Goal: Information Seeking & Learning: Learn about a topic

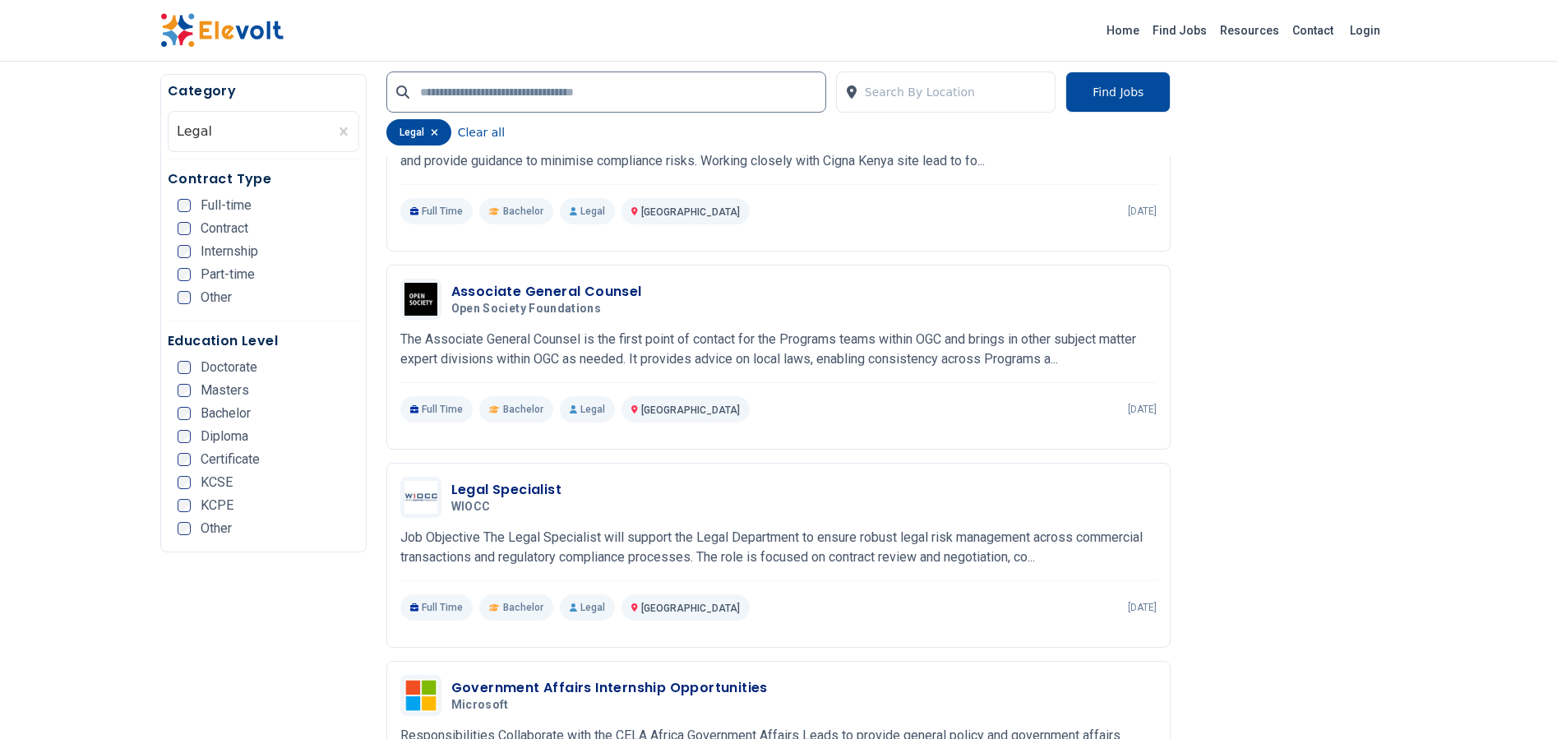
scroll to position [722, 0]
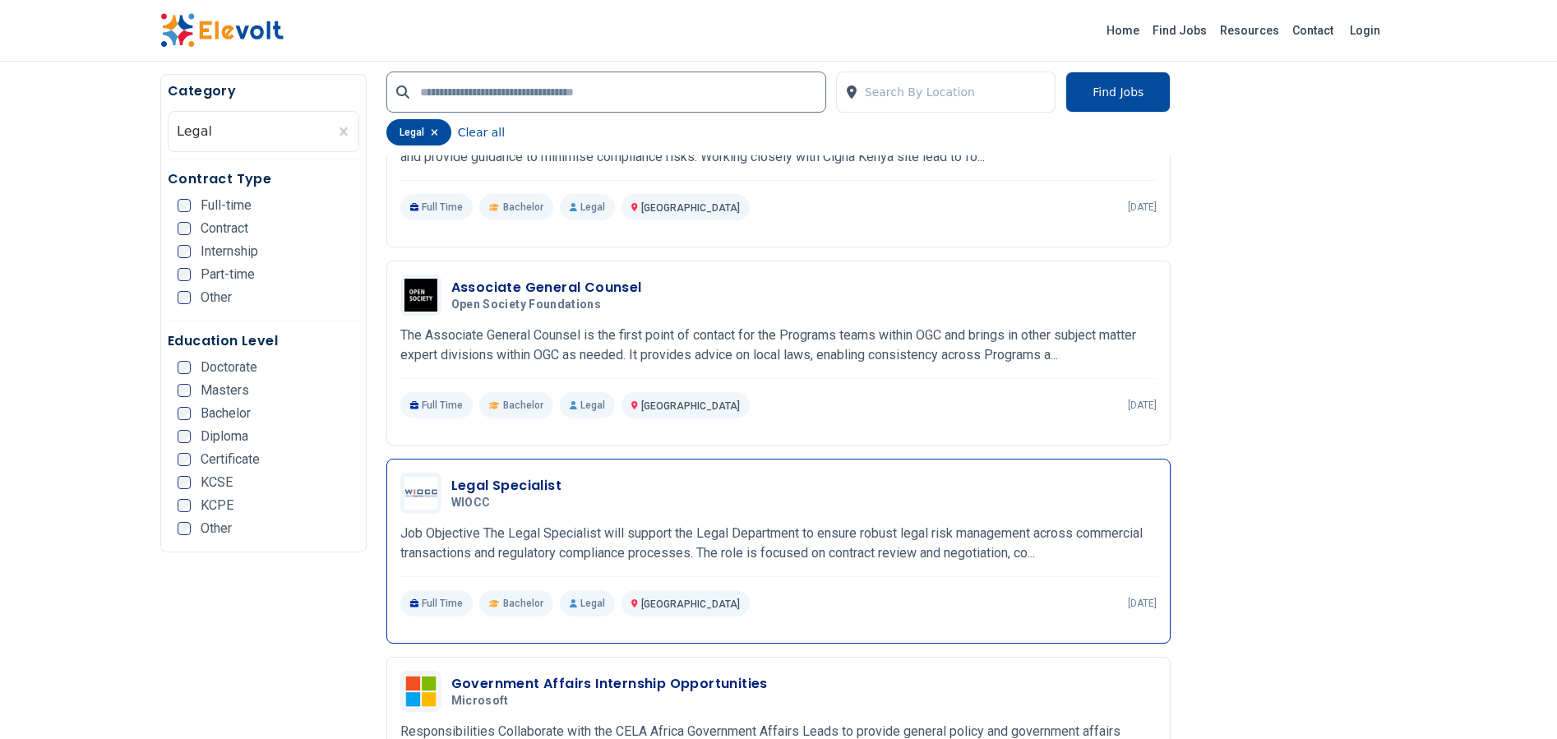
click at [544, 480] on h3 "Legal Specialist" at bounding box center [506, 486] width 110 height 20
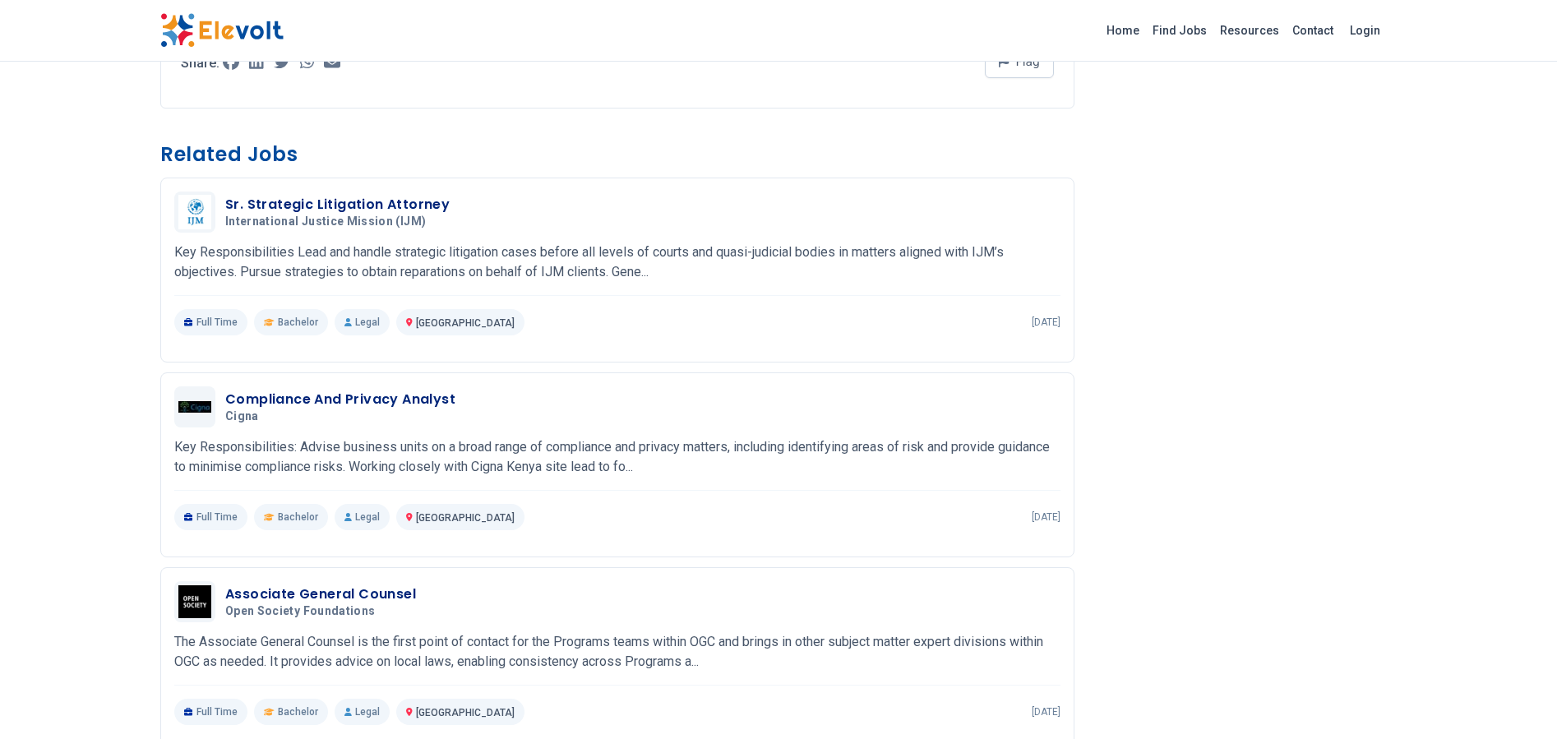
scroll to position [1678, 0]
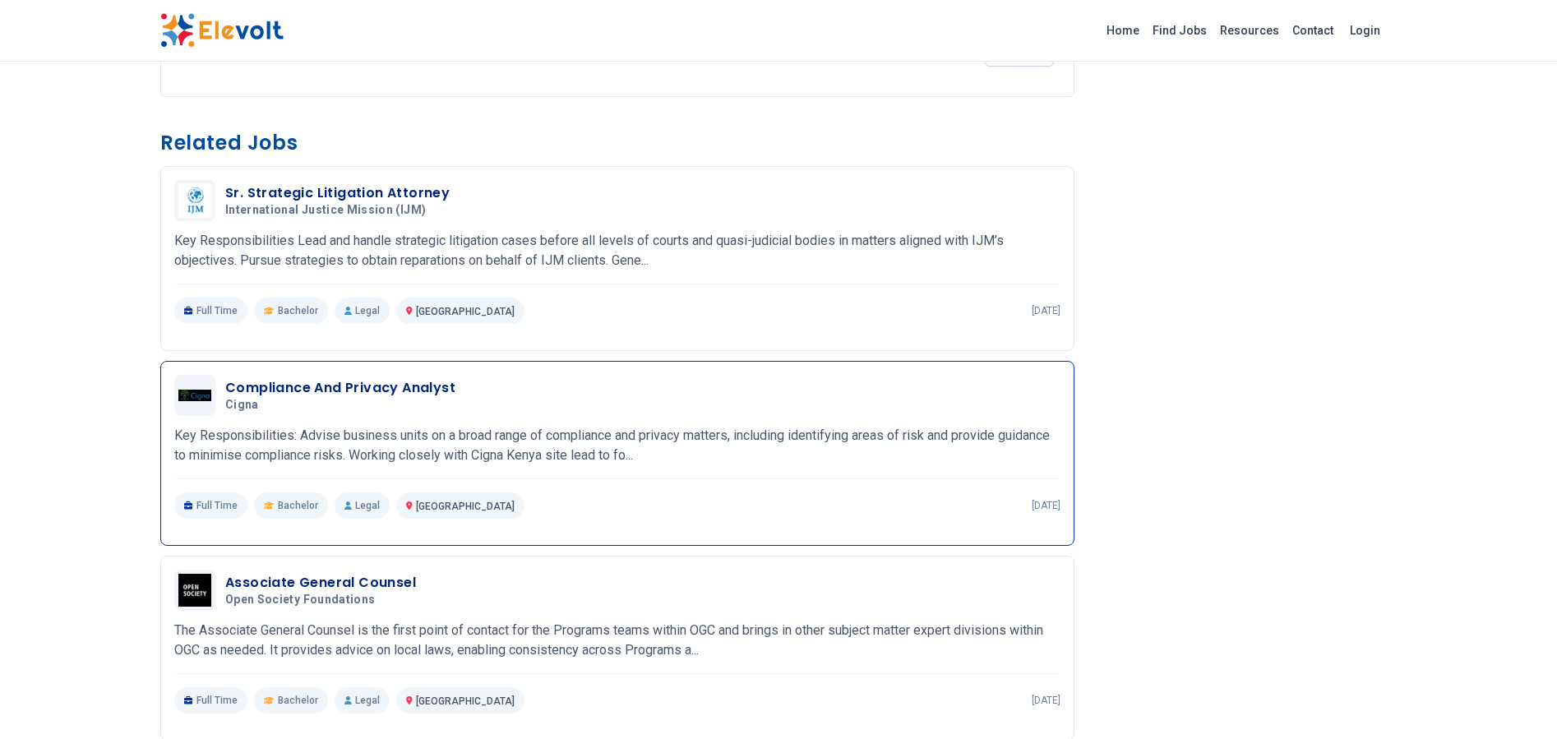
click at [411, 379] on h3 "Compliance And Privacy Analyst" at bounding box center [340, 388] width 230 height 20
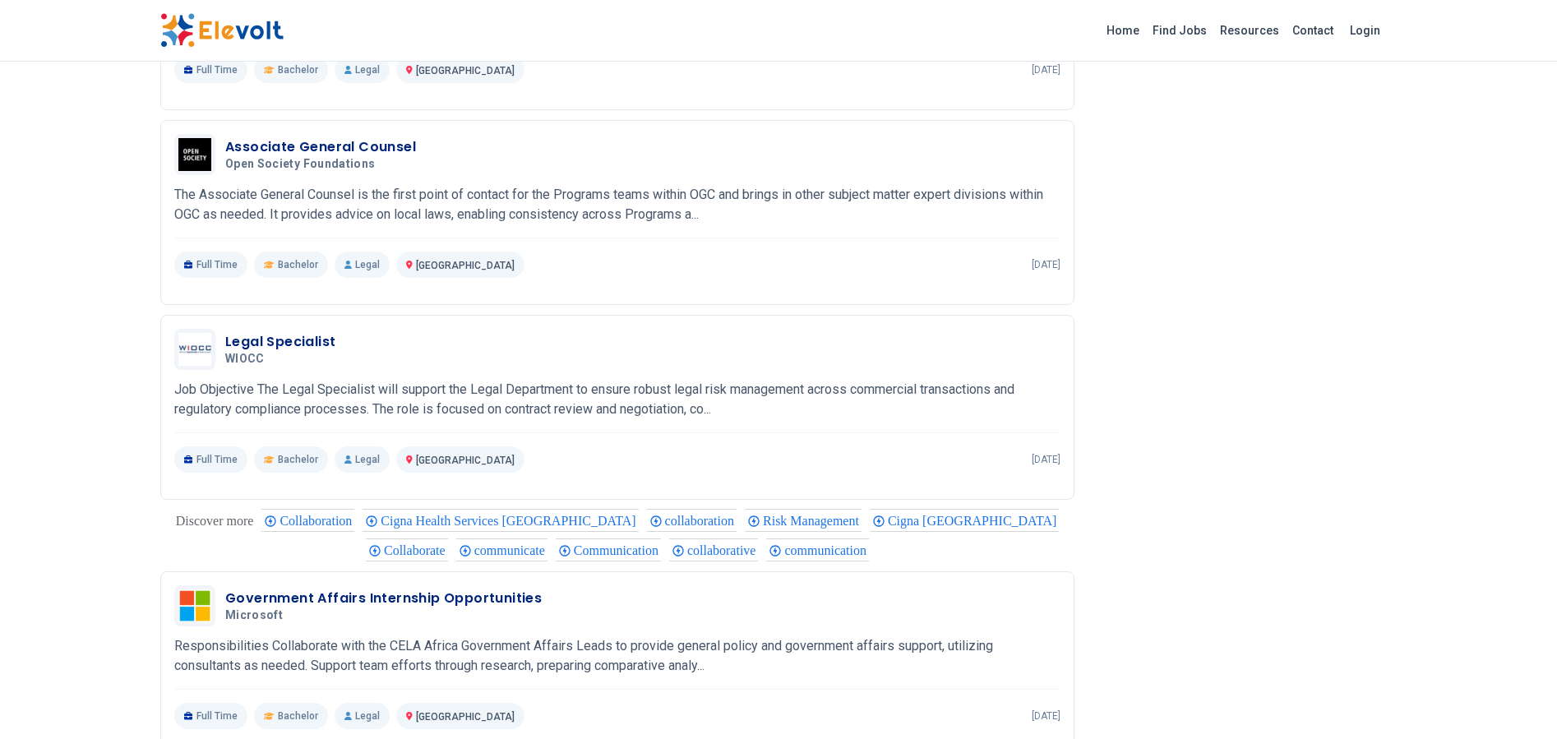
scroll to position [1508, 0]
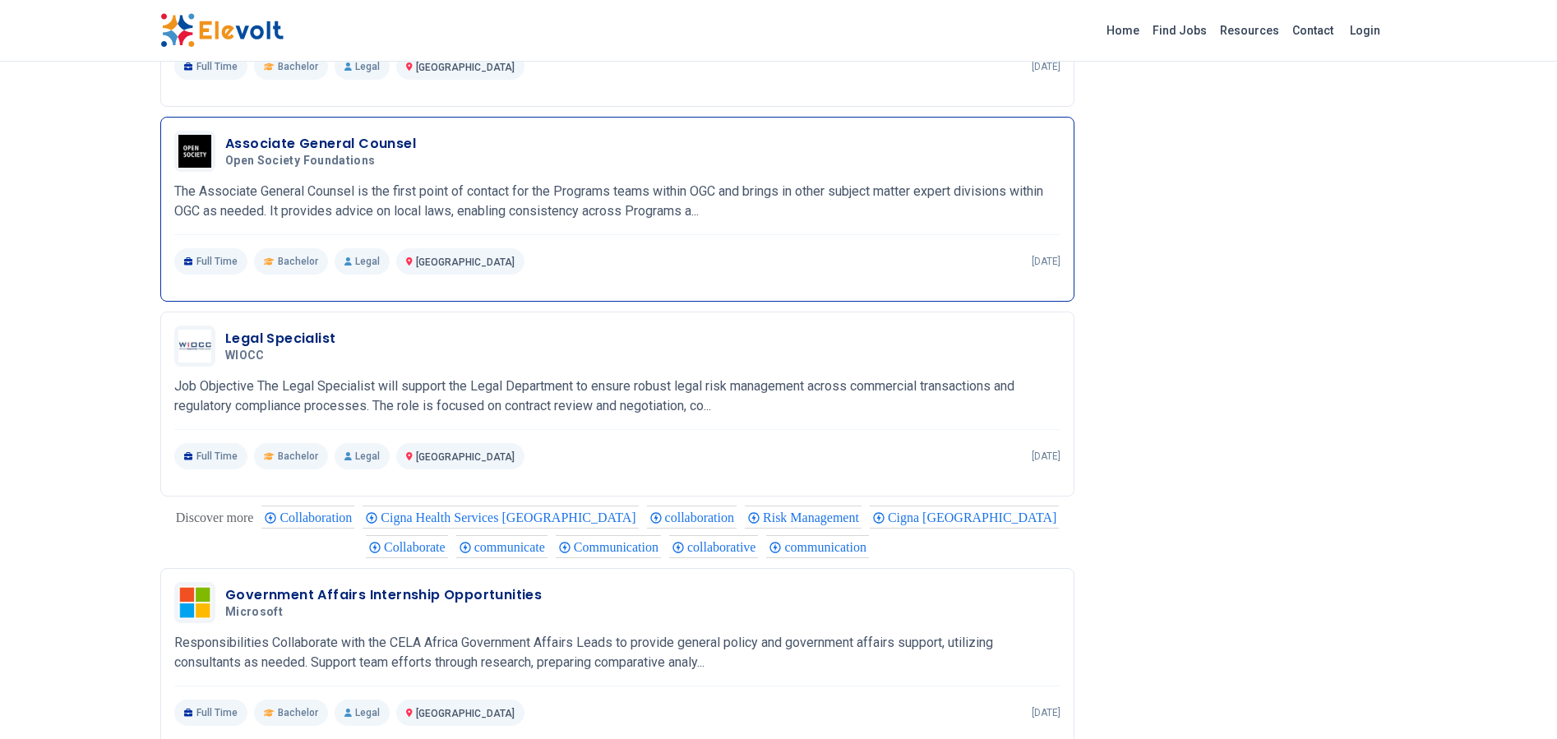
click at [381, 154] on h3 "Associate General Counsel" at bounding box center [320, 144] width 191 height 20
